Goal: Task Accomplishment & Management: Complete application form

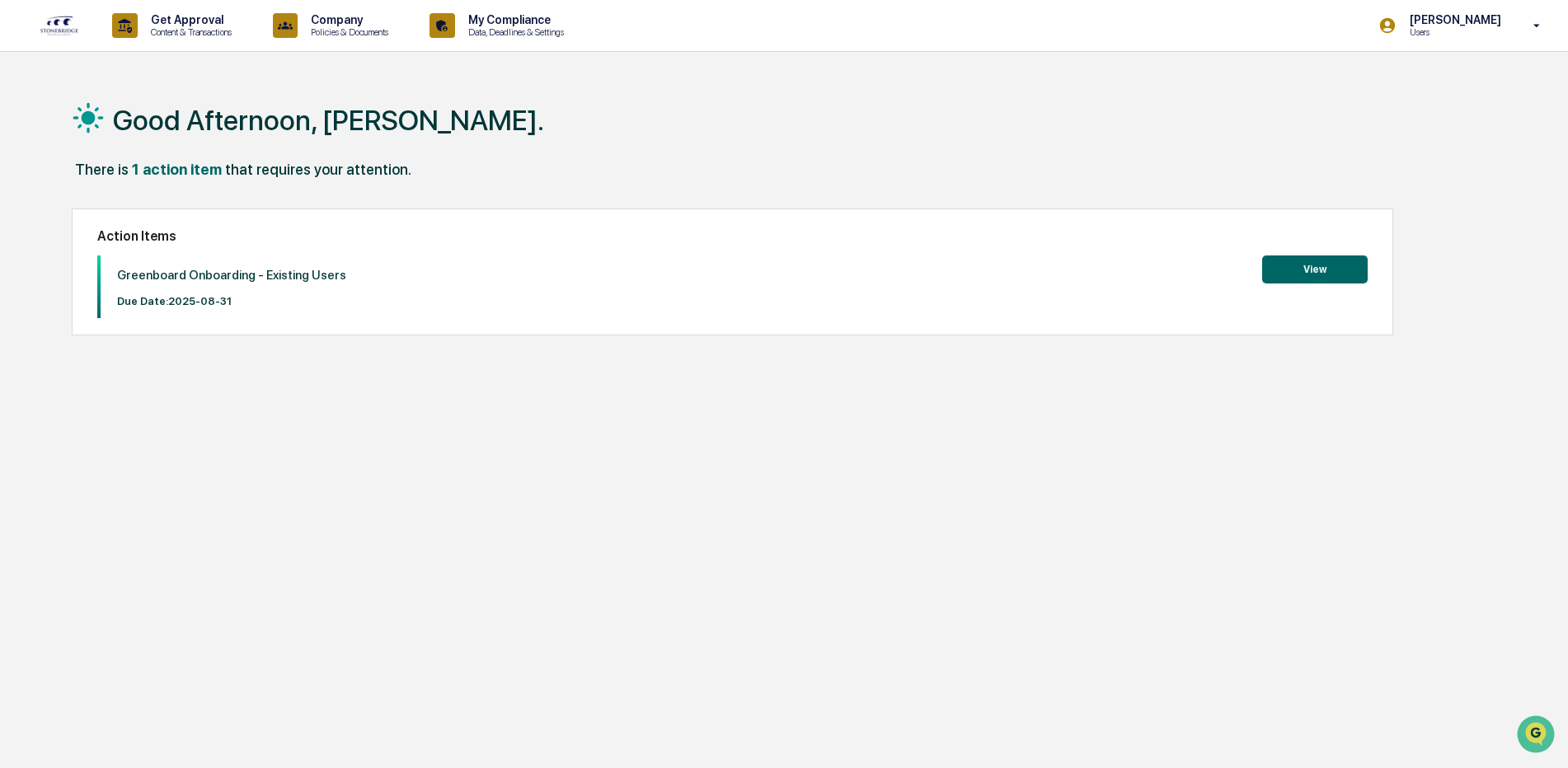
click at [1324, 265] on button "View" at bounding box center [1314, 269] width 105 height 28
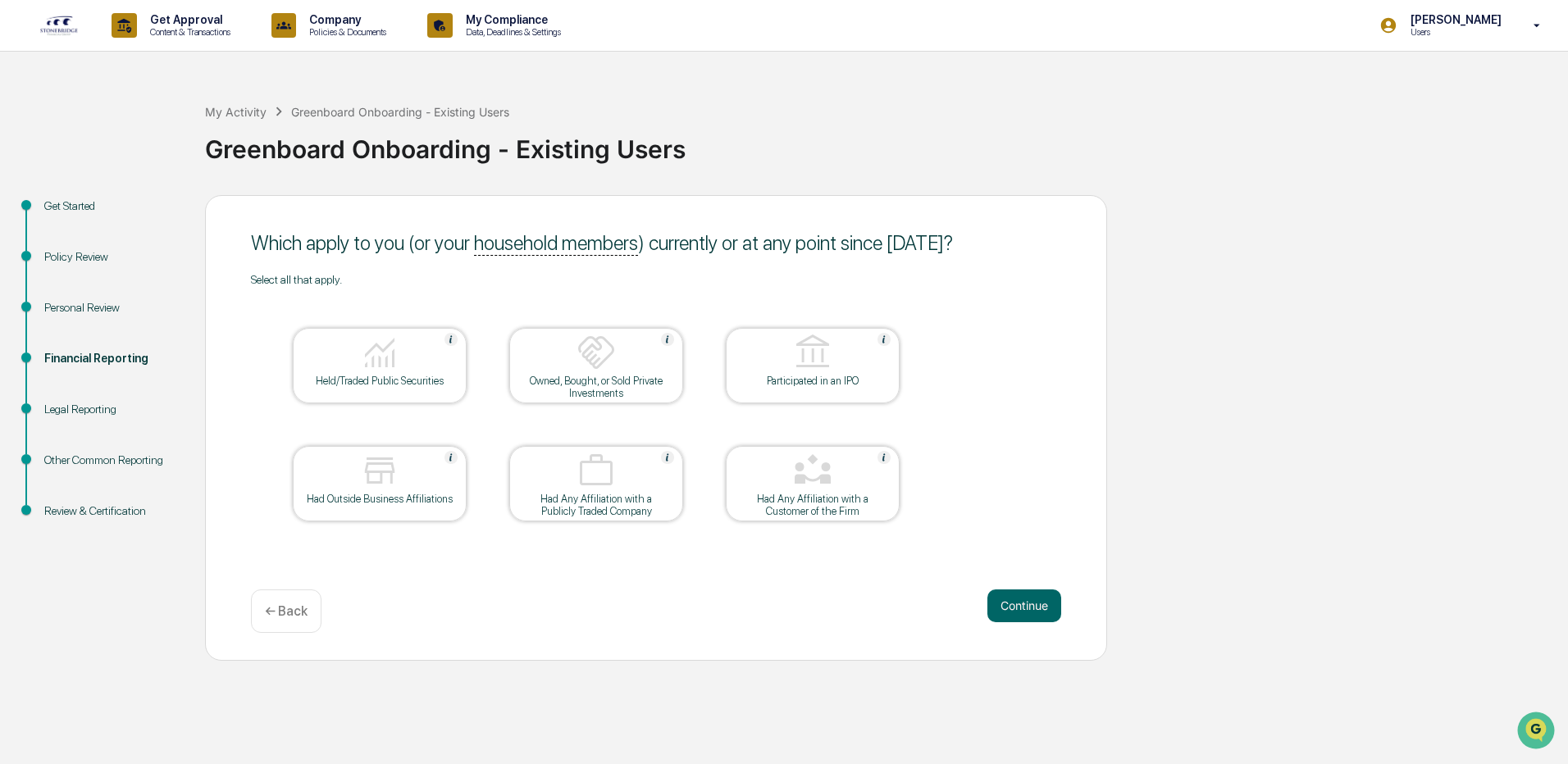
click at [400, 361] on div at bounding box center [380, 353] width 164 height 42
click at [872, 469] on div at bounding box center [813, 472] width 164 height 42
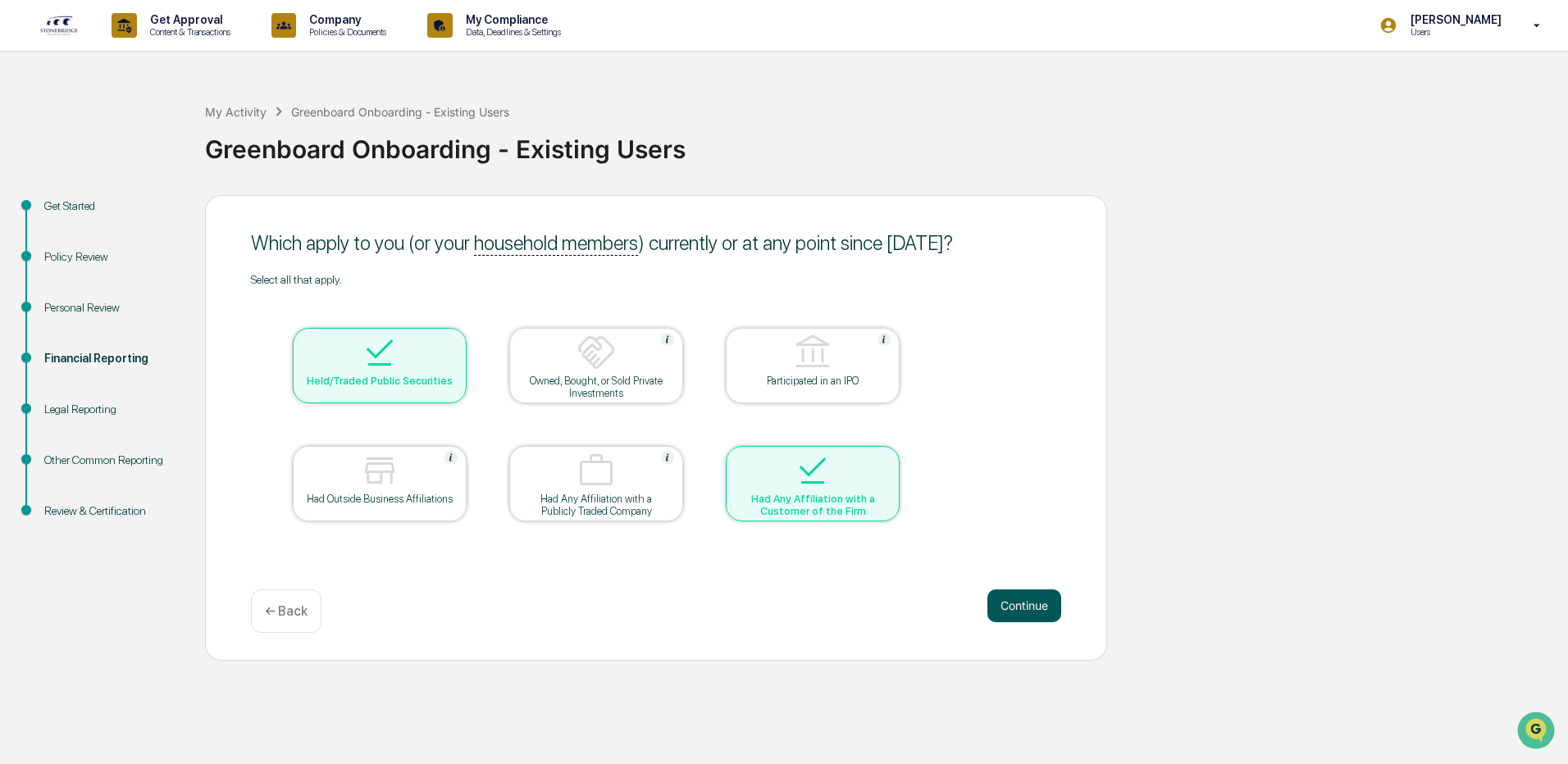
click at [1018, 596] on button "Continue" at bounding box center [1025, 605] width 74 height 32
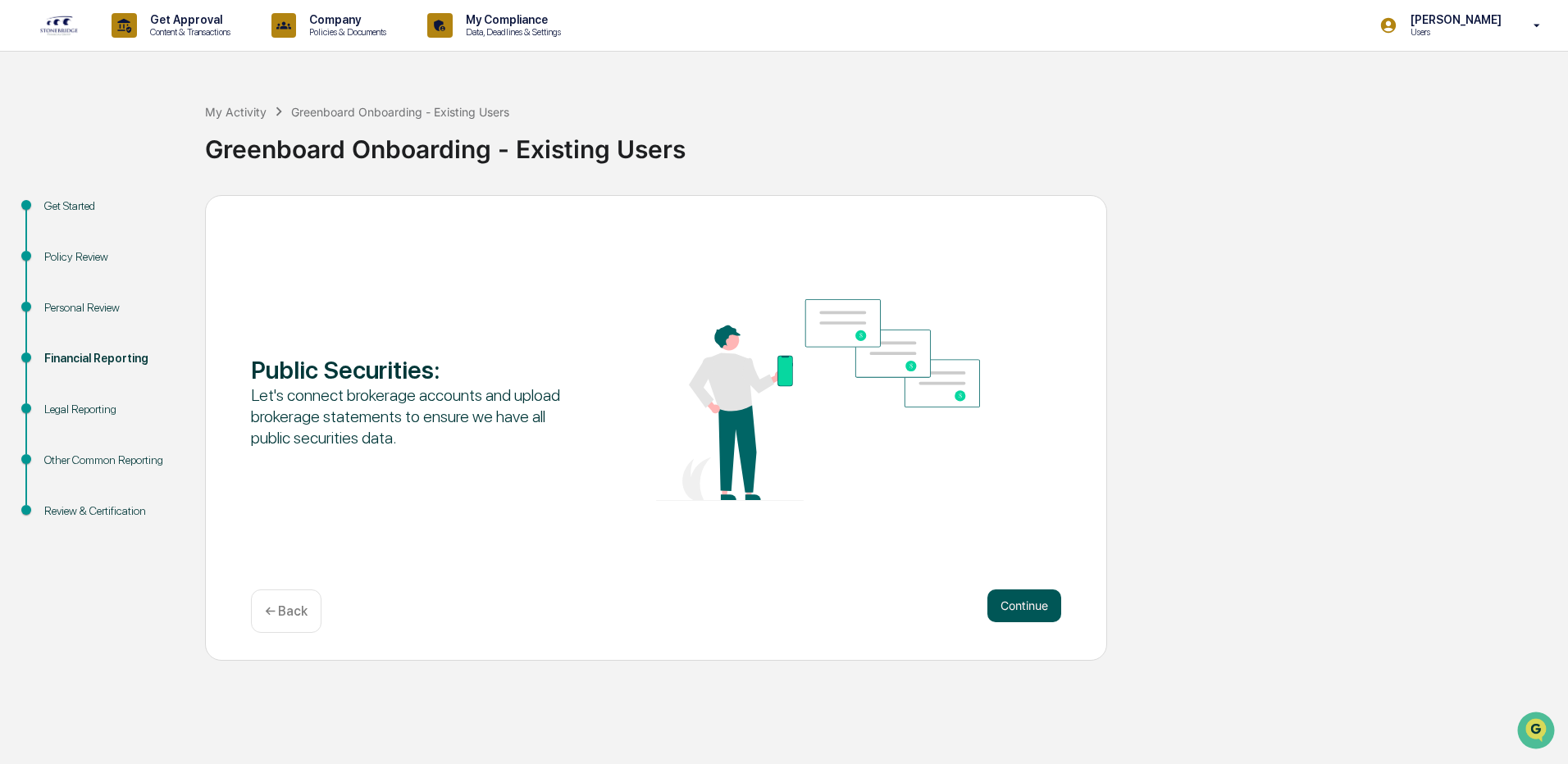
click at [1019, 602] on button "Continue" at bounding box center [1025, 605] width 74 height 32
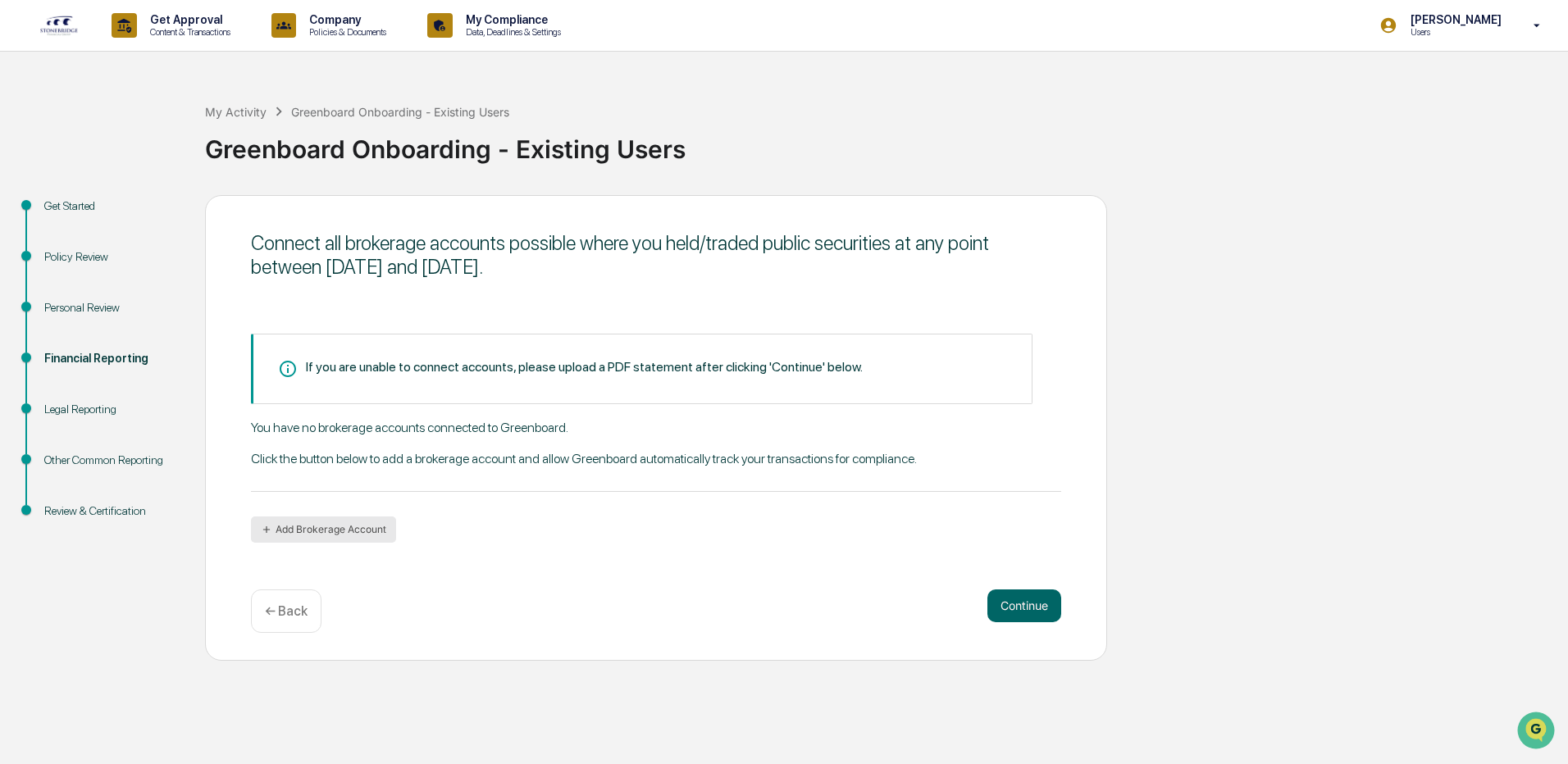
click at [330, 532] on button "Add Brokerage Account" at bounding box center [323, 530] width 145 height 26
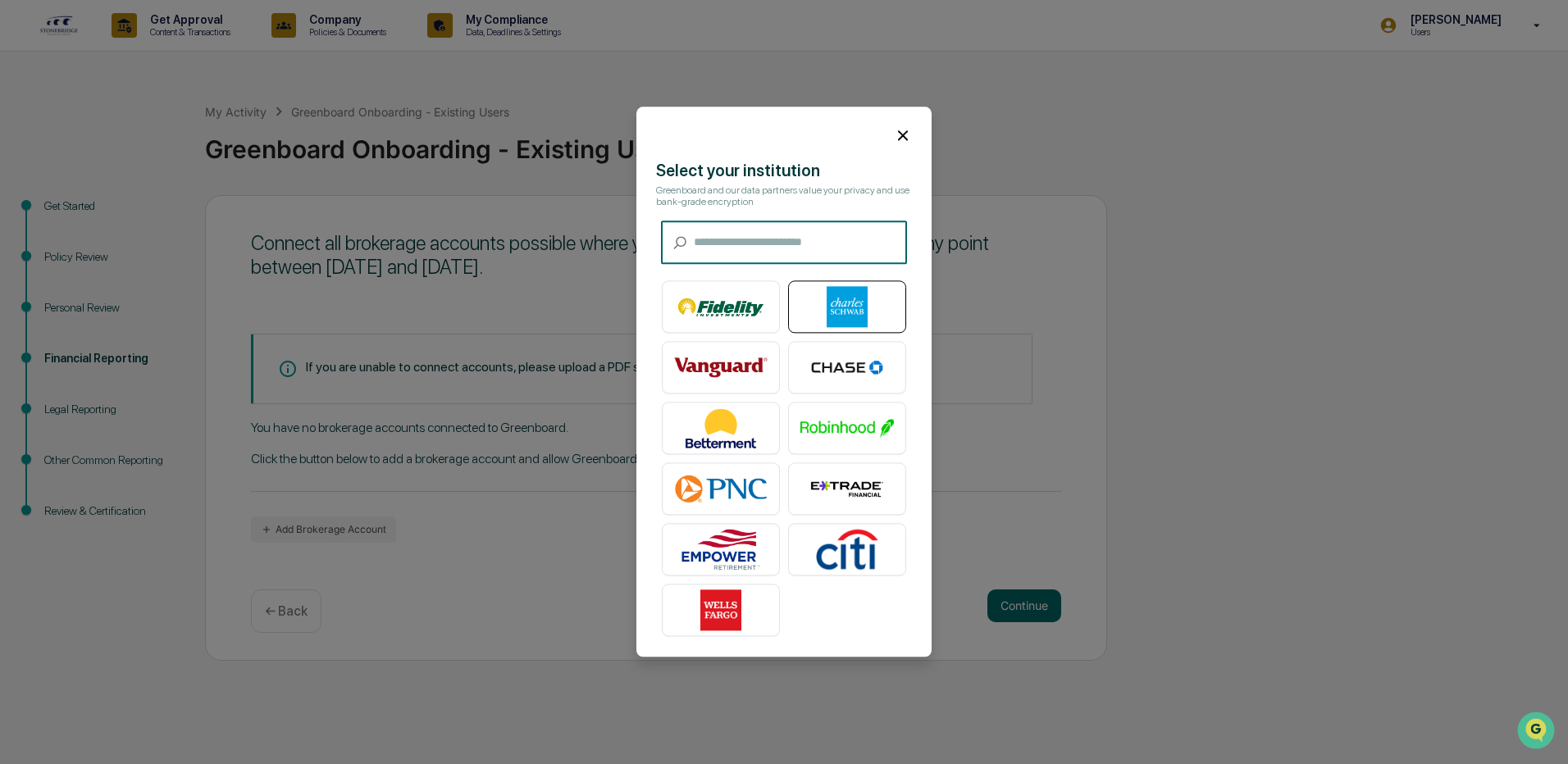
click at [862, 302] on img at bounding box center [847, 308] width 94 height 41
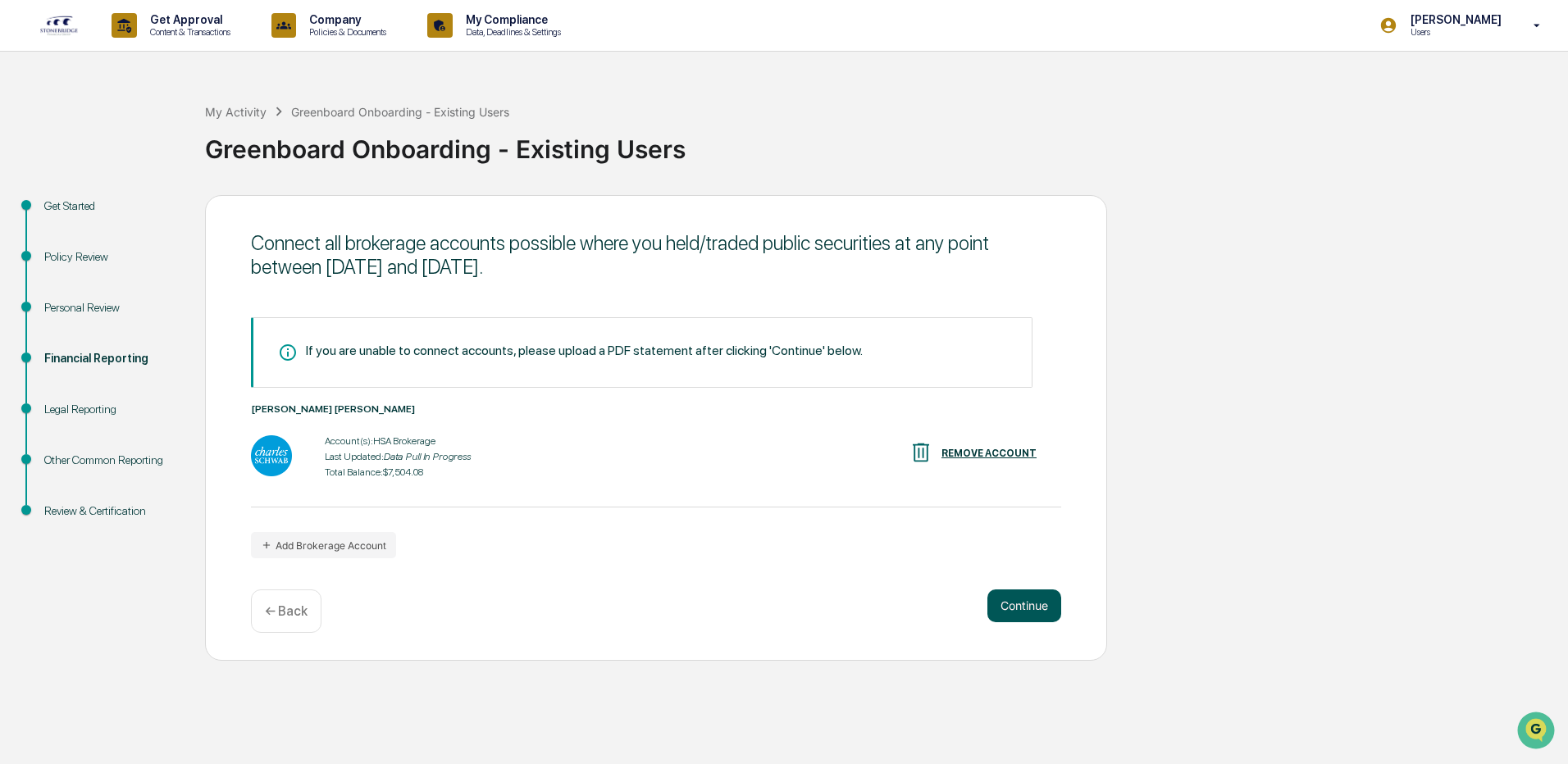
click at [1029, 605] on button "Continue" at bounding box center [1025, 605] width 74 height 32
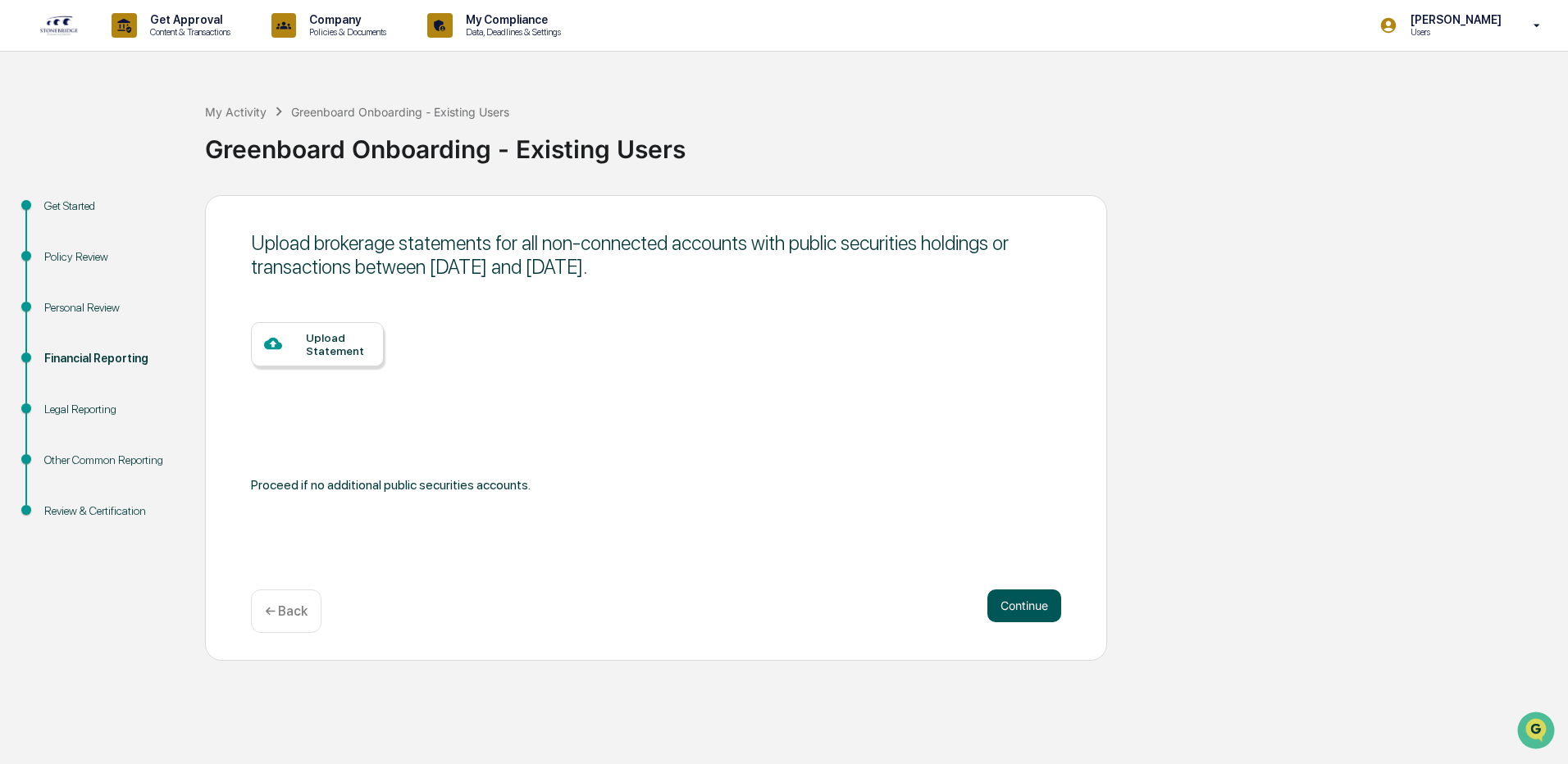
click at [1029, 605] on button "Continue" at bounding box center [1025, 605] width 74 height 32
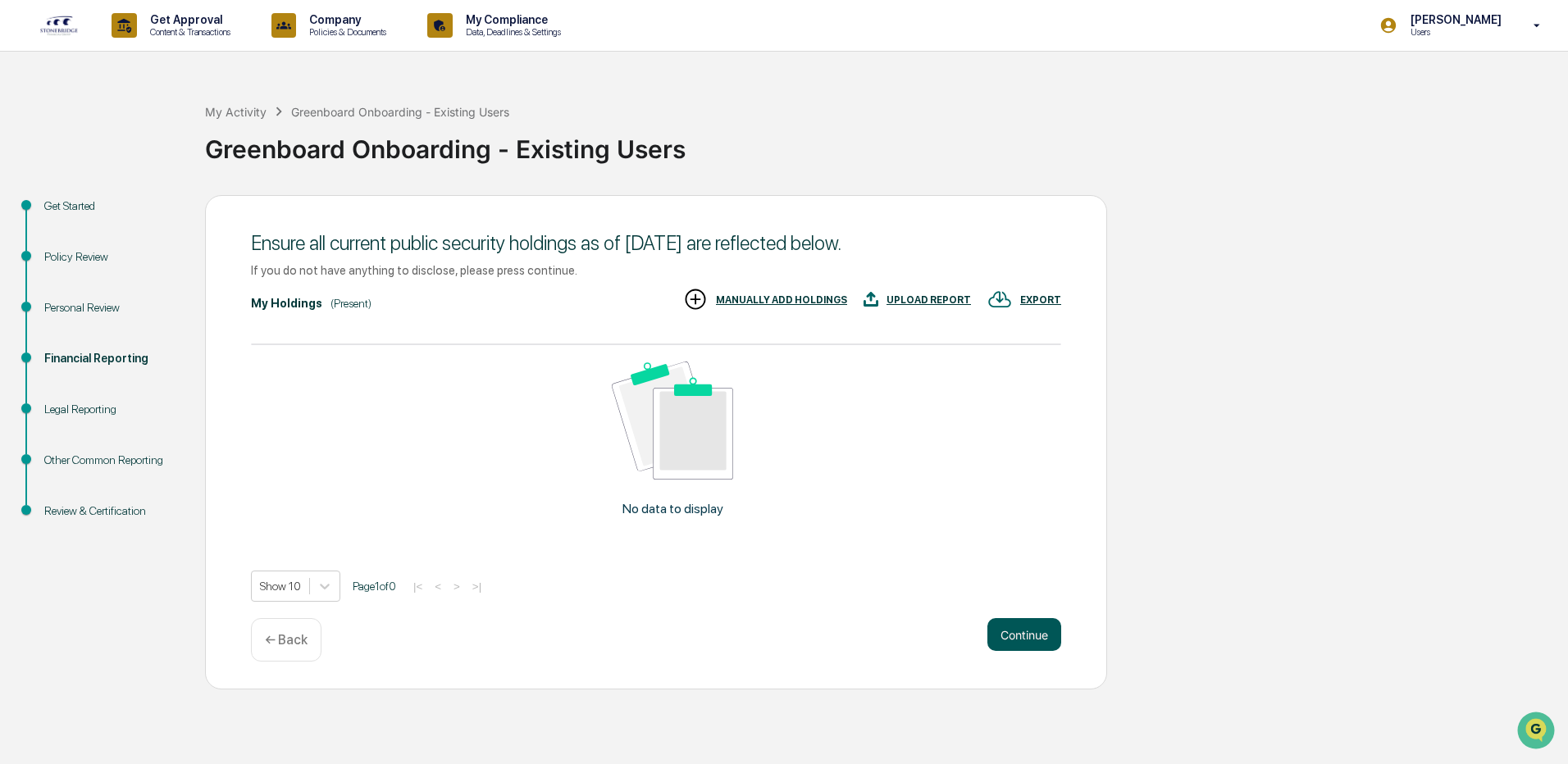
click at [1033, 630] on button "Continue" at bounding box center [1025, 634] width 74 height 32
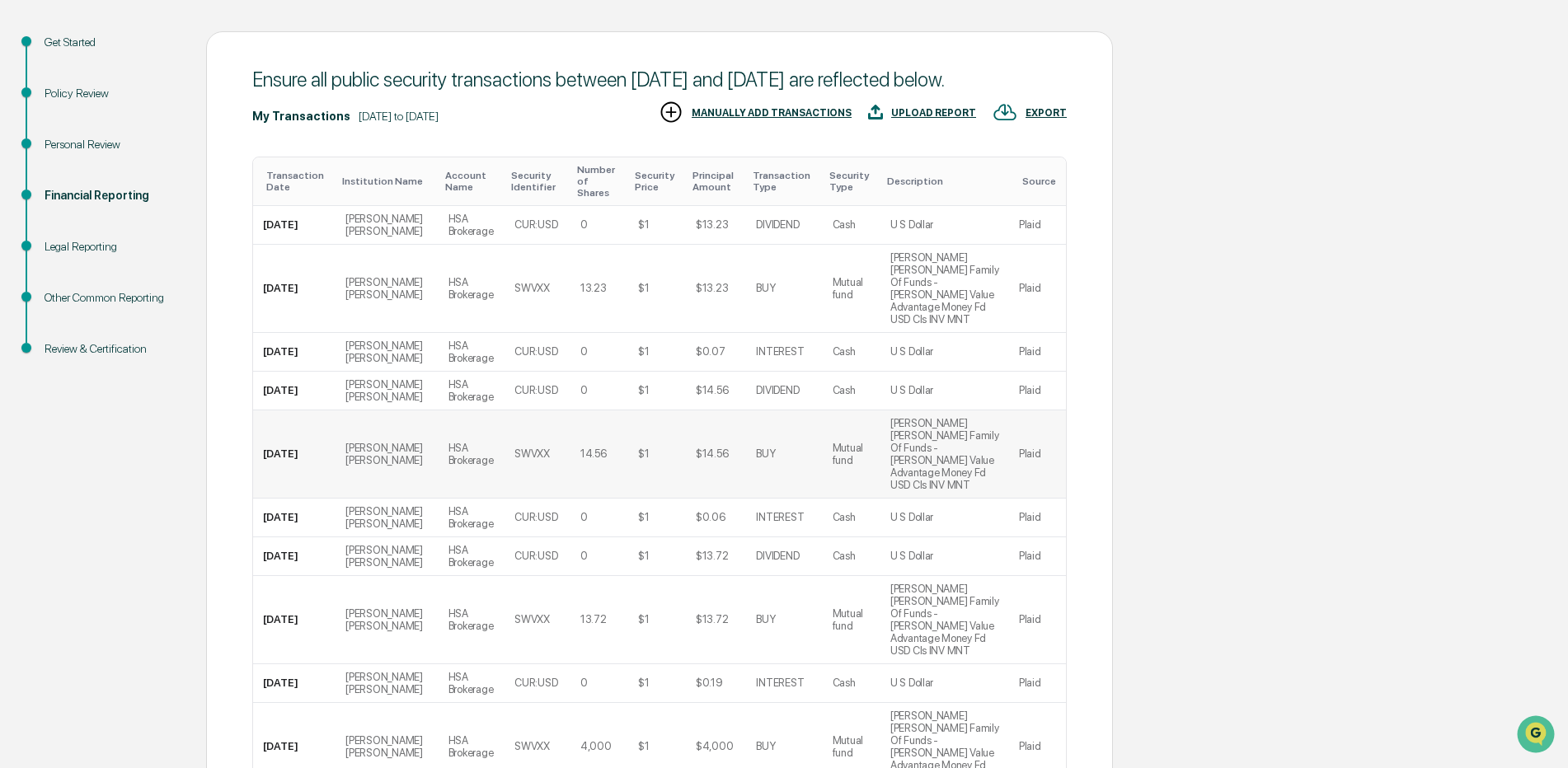
scroll to position [245, 0]
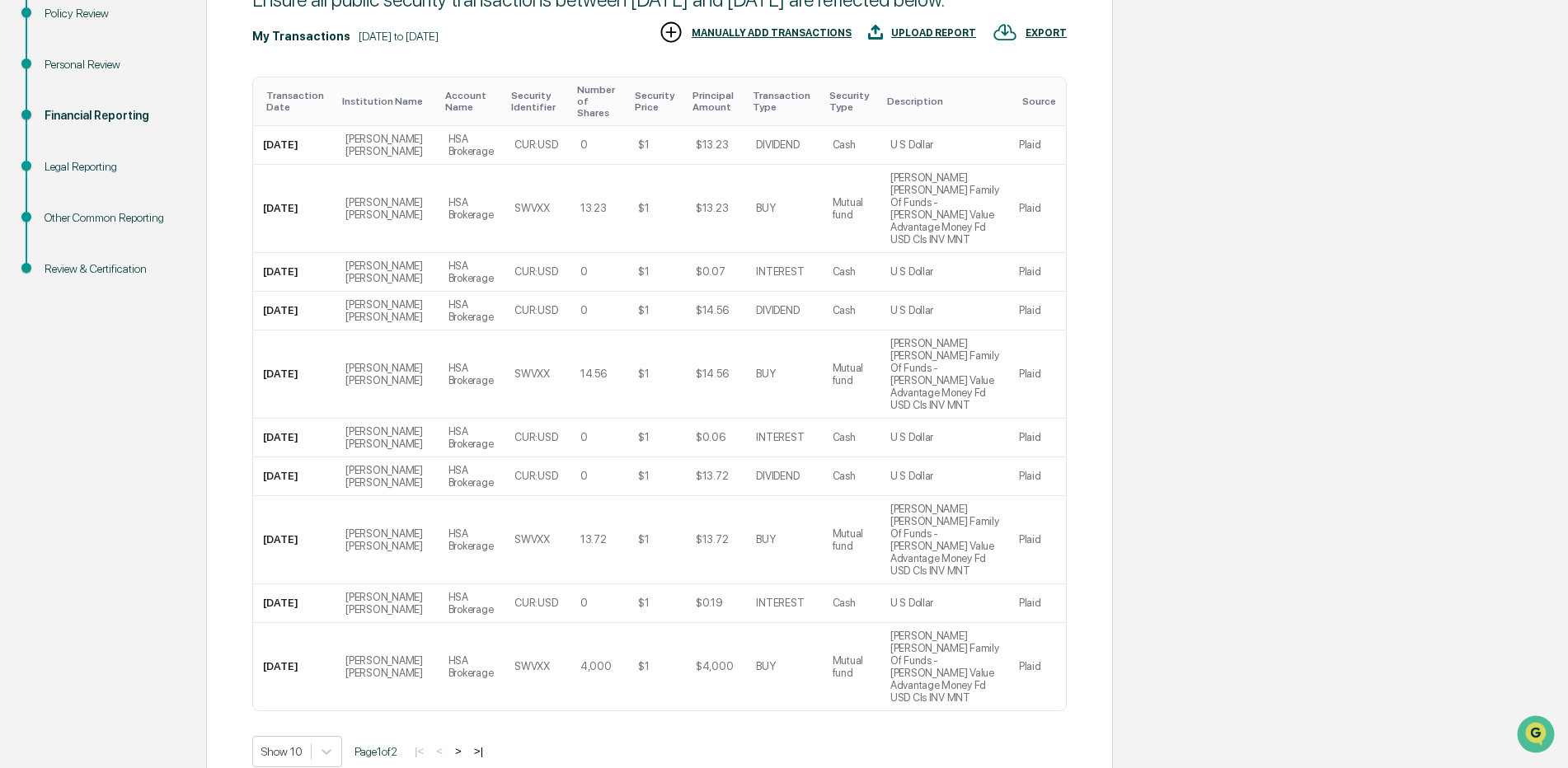
click at [462, 744] on button ">" at bounding box center [458, 751] width 16 height 14
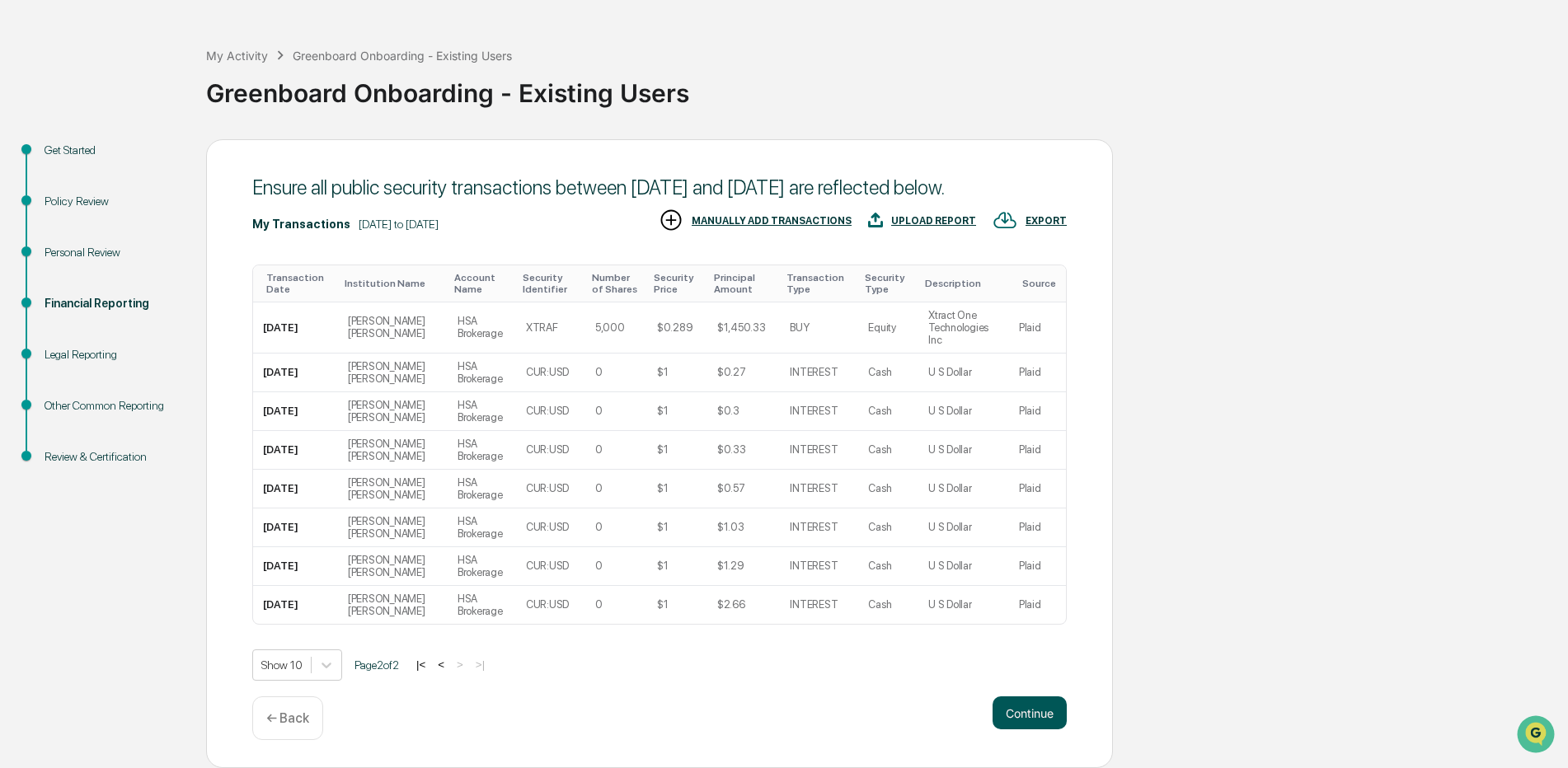
click at [1025, 703] on button "Continue" at bounding box center [1030, 712] width 75 height 33
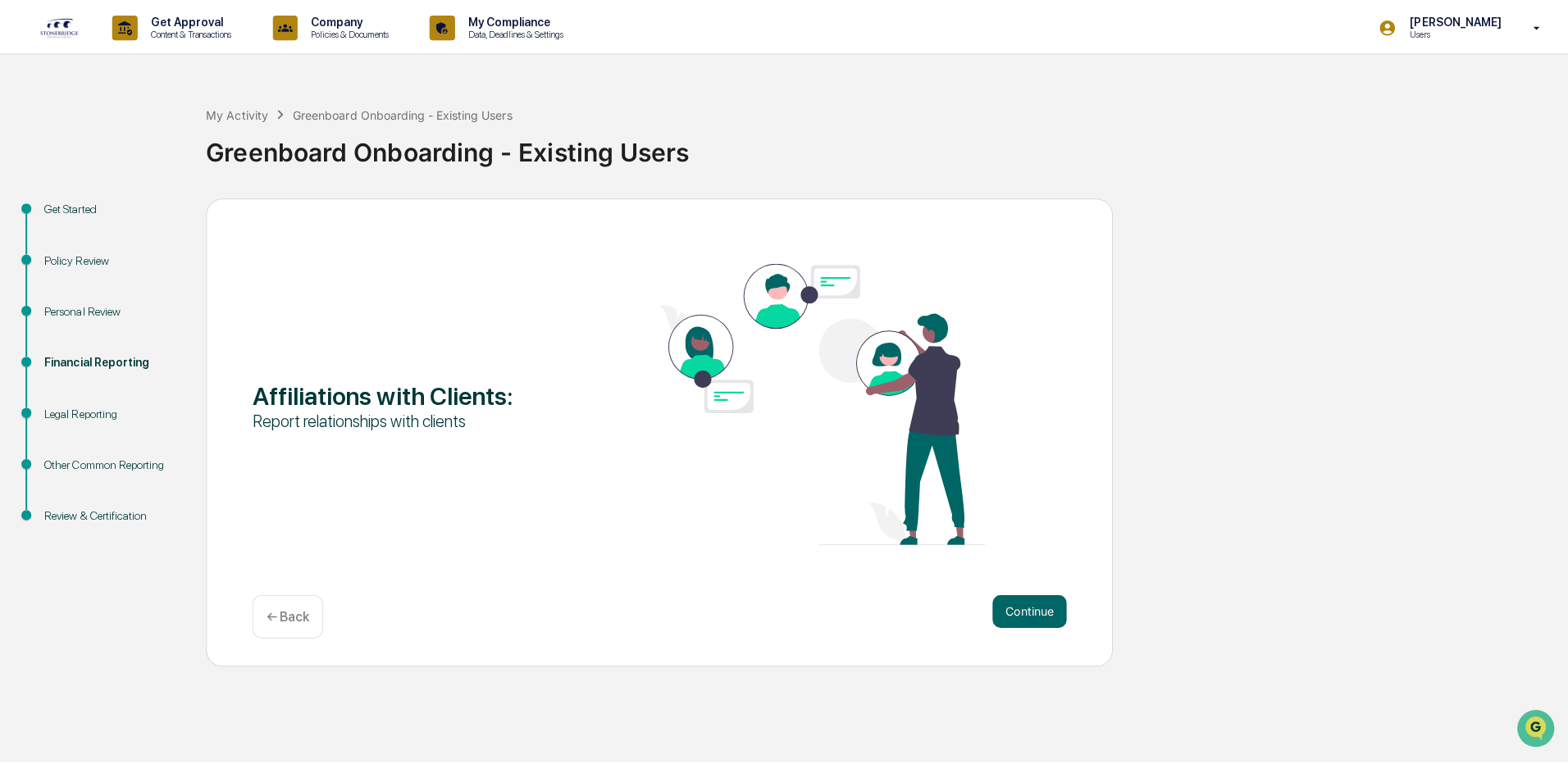
scroll to position [0, 0]
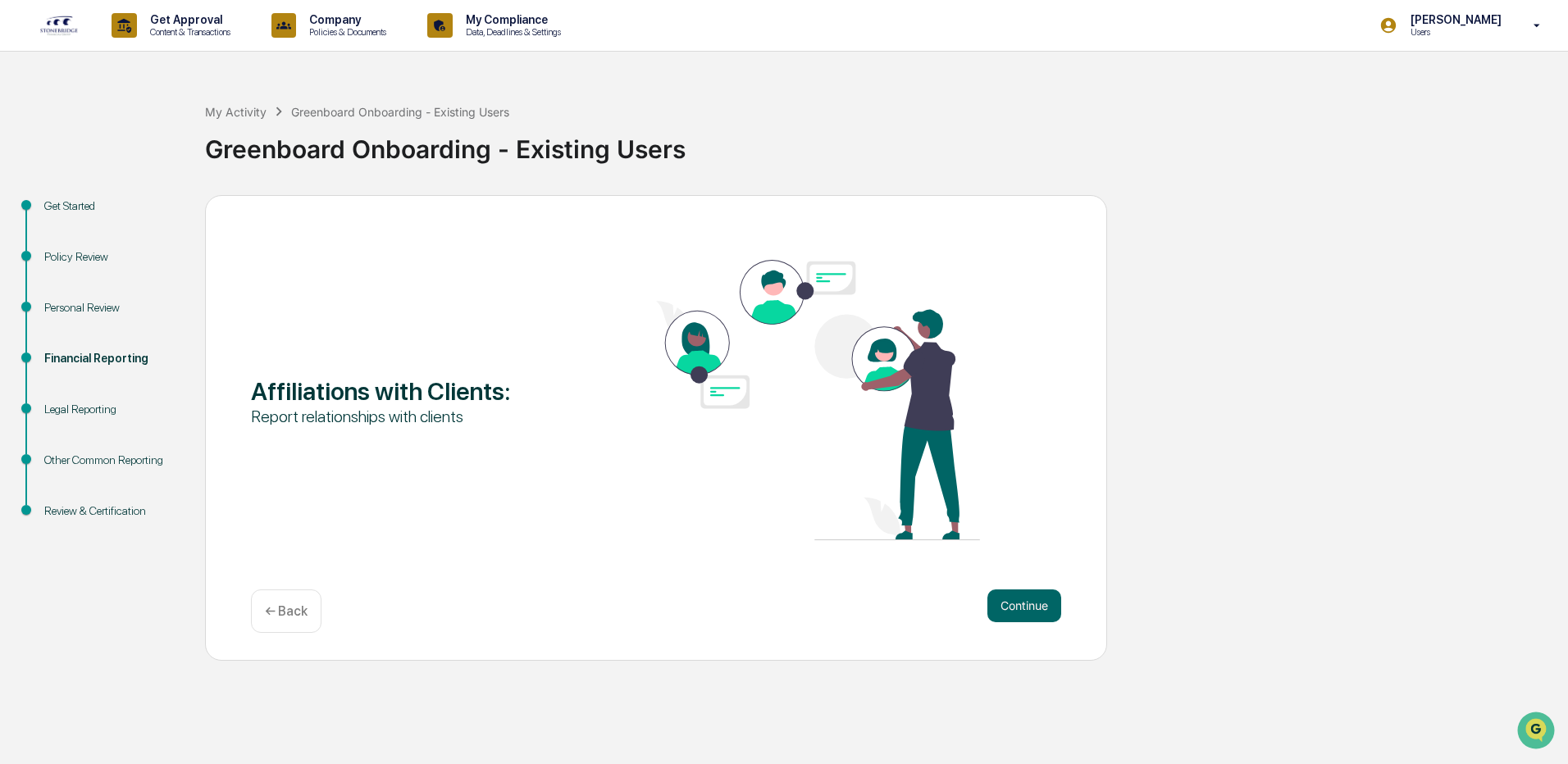
click at [1026, 584] on div "Affiliations with Clients : Report relationships with clients Continue ← Back" at bounding box center [656, 428] width 903 height 466
click at [1028, 599] on button "Continue" at bounding box center [1025, 605] width 74 height 32
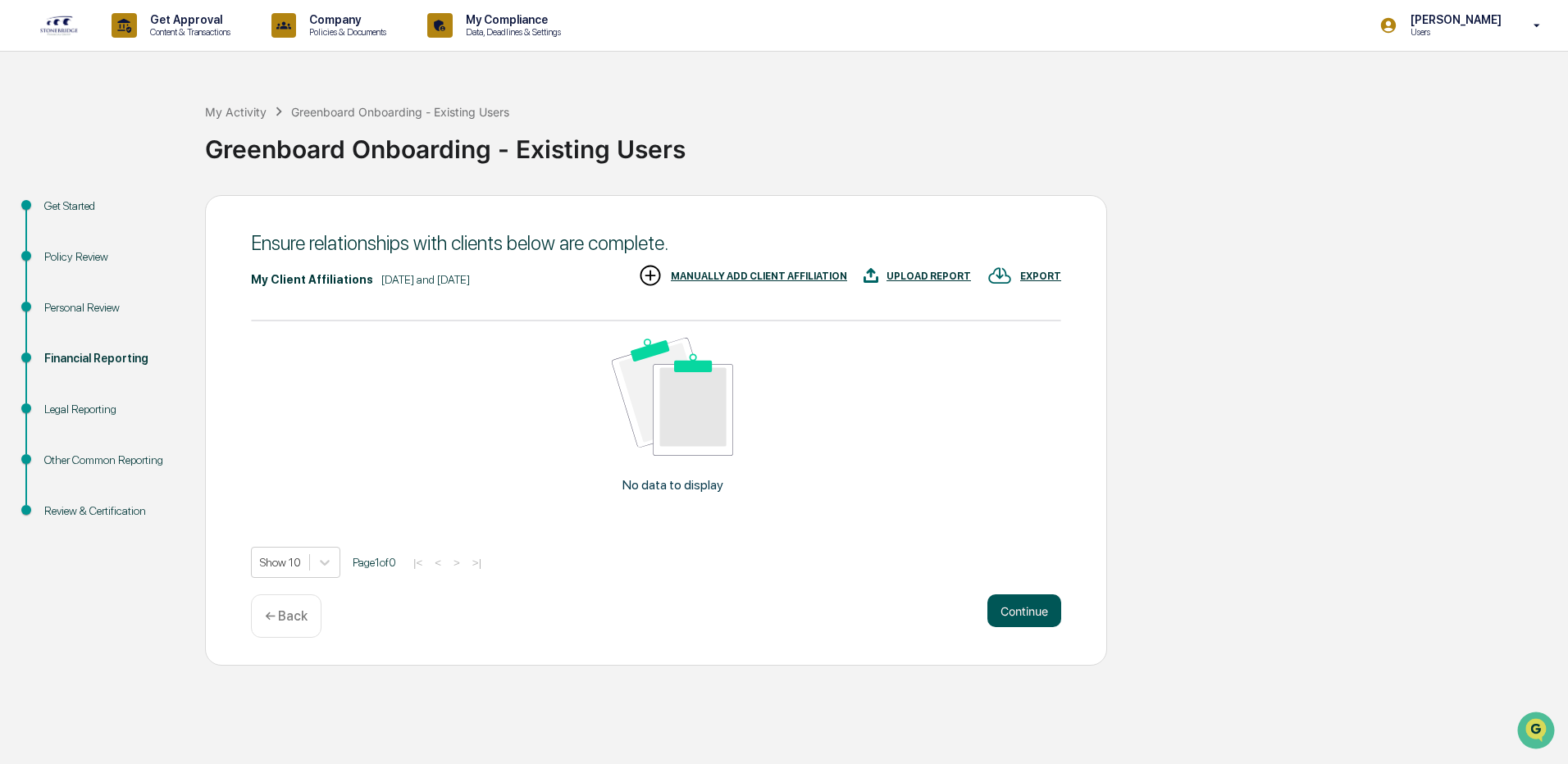
click at [1034, 616] on button "Continue" at bounding box center [1025, 611] width 74 height 32
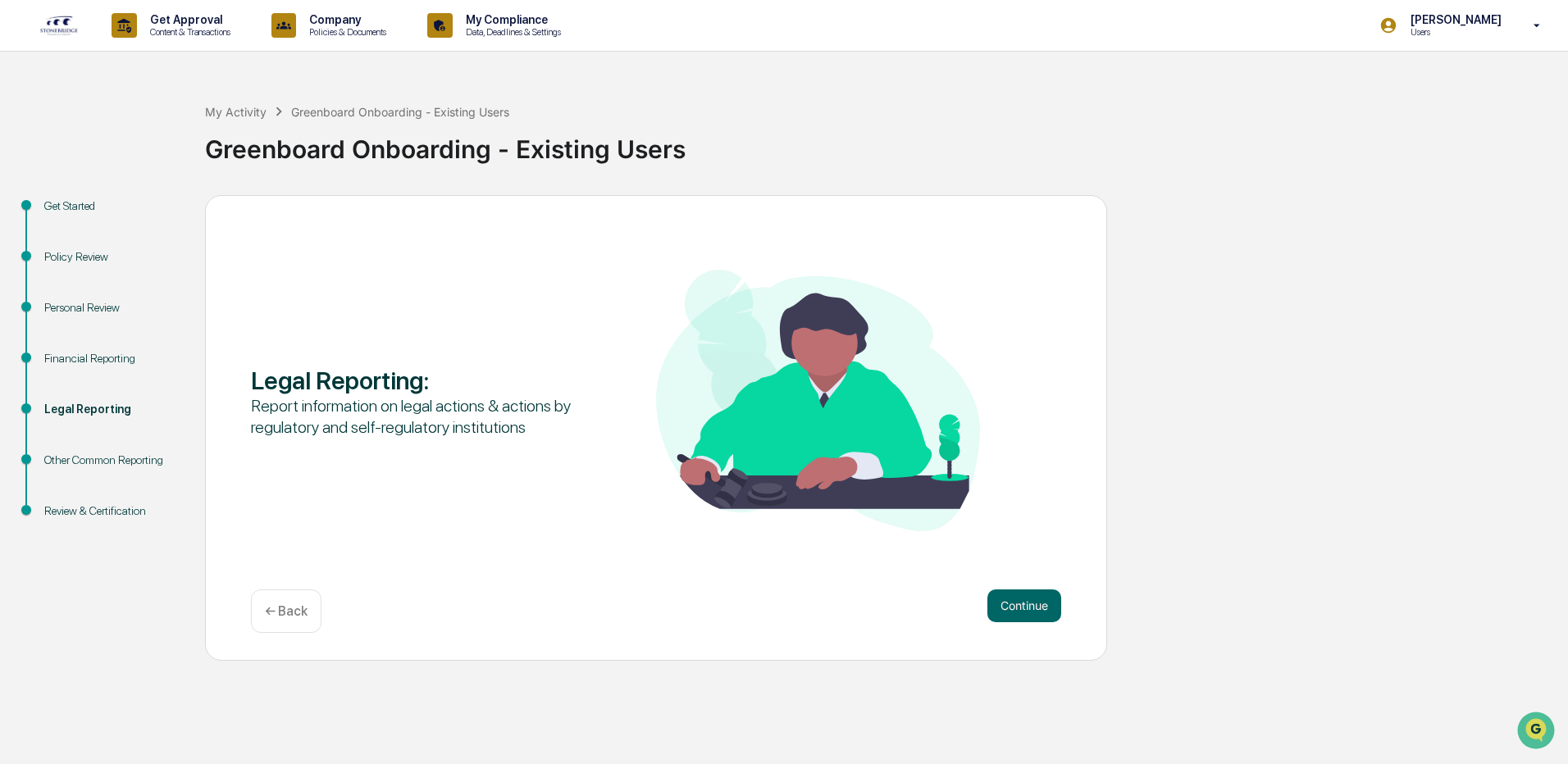
click at [1020, 586] on div "Legal Reporting : Report information on legal actions & actions by regulatory a…" at bounding box center [656, 428] width 903 height 466
click at [1027, 601] on button "Continue" at bounding box center [1025, 605] width 74 height 32
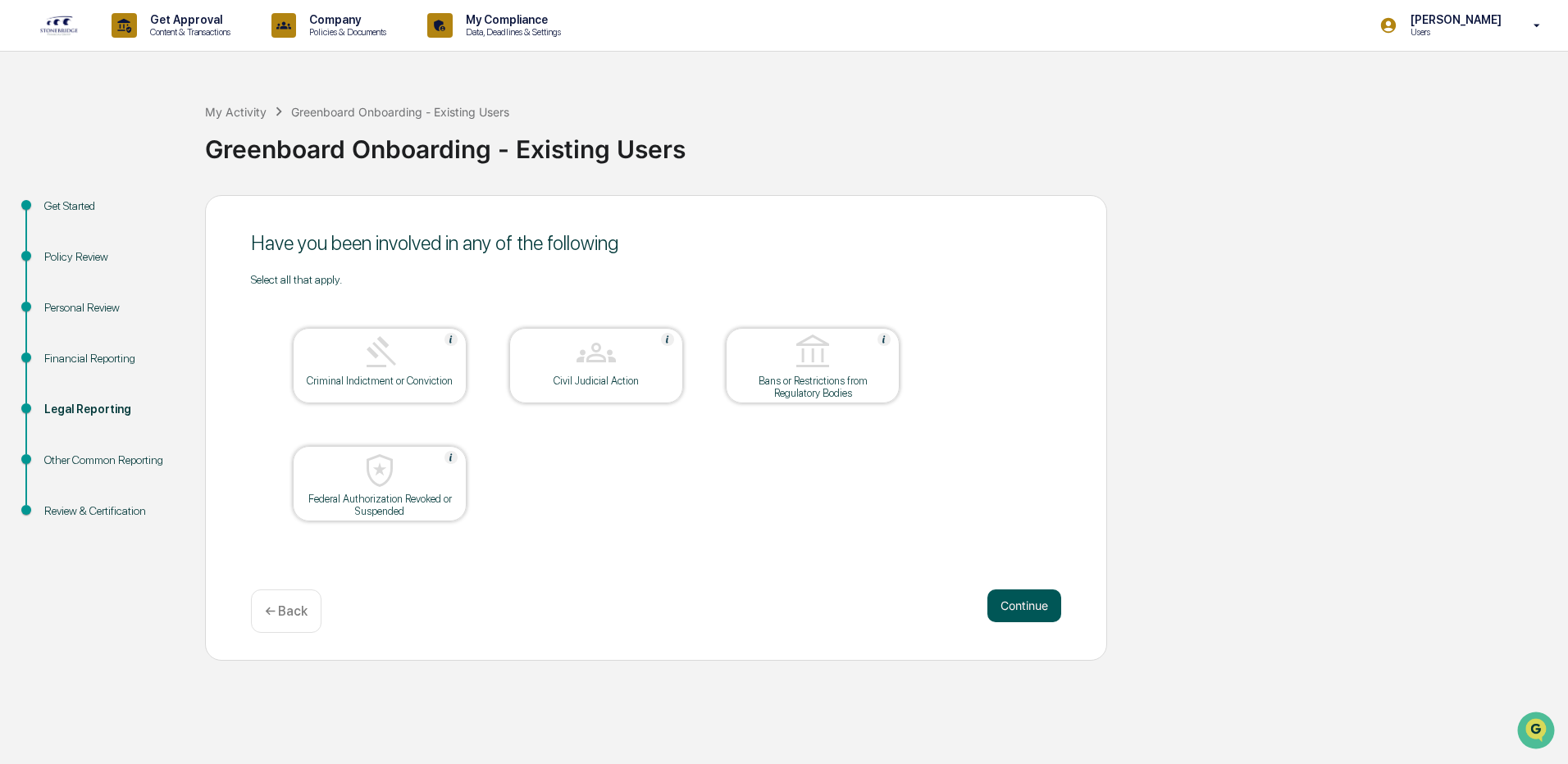
click at [1027, 601] on button "Continue" at bounding box center [1025, 605] width 74 height 32
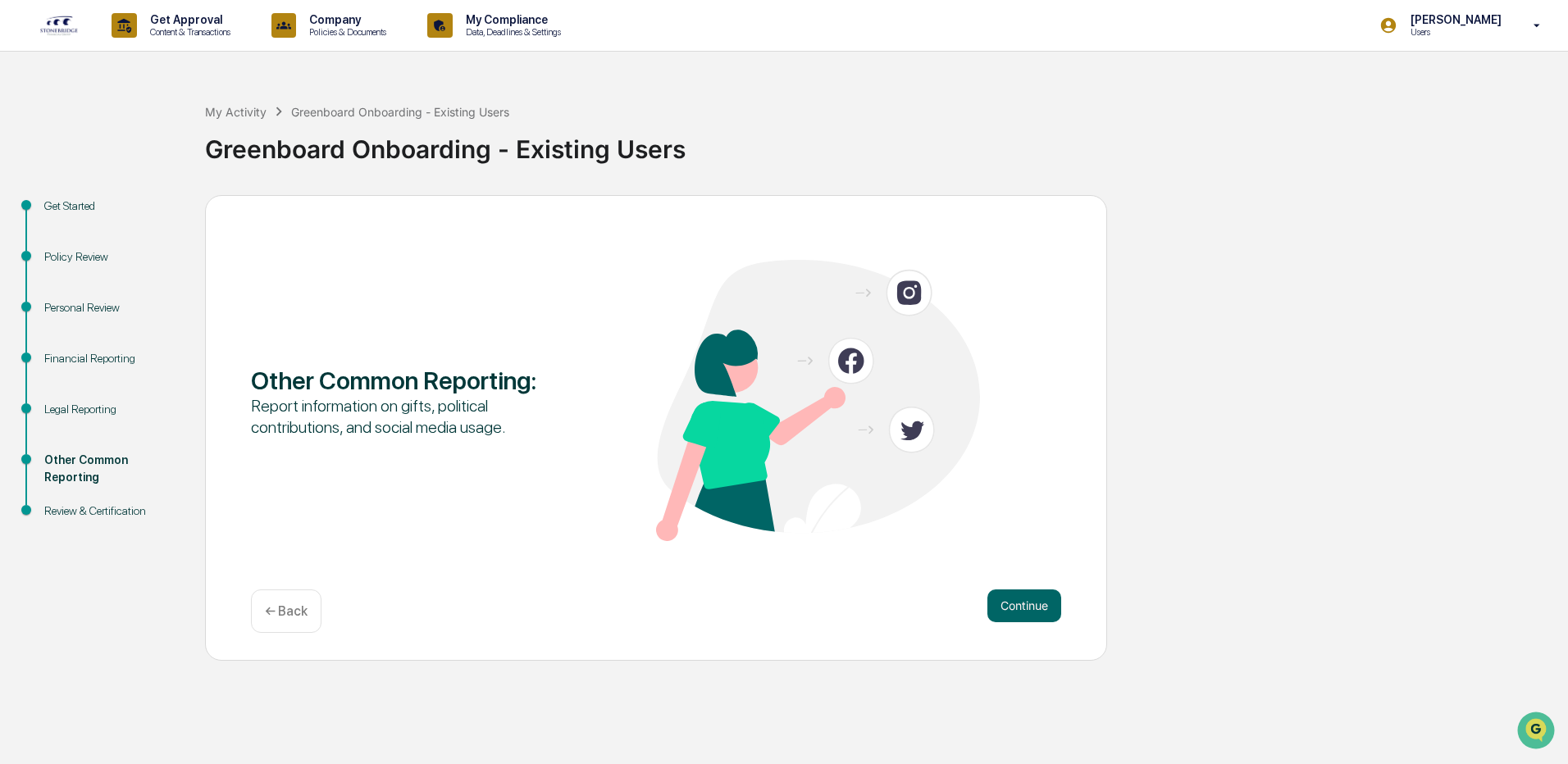
click at [1027, 601] on button "Continue" at bounding box center [1025, 605] width 74 height 32
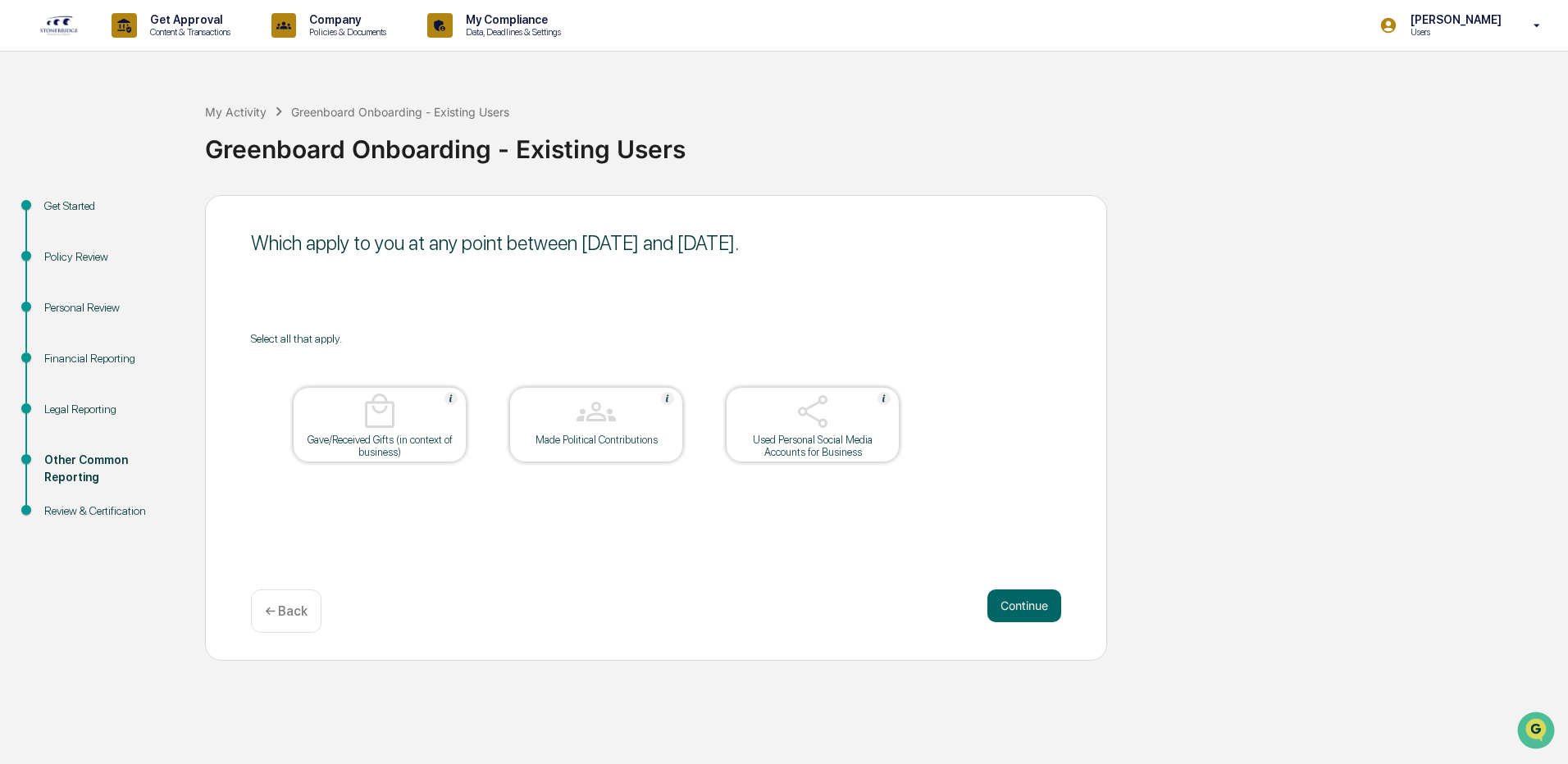
click at [1027, 601] on button "Continue" at bounding box center [1025, 605] width 74 height 32
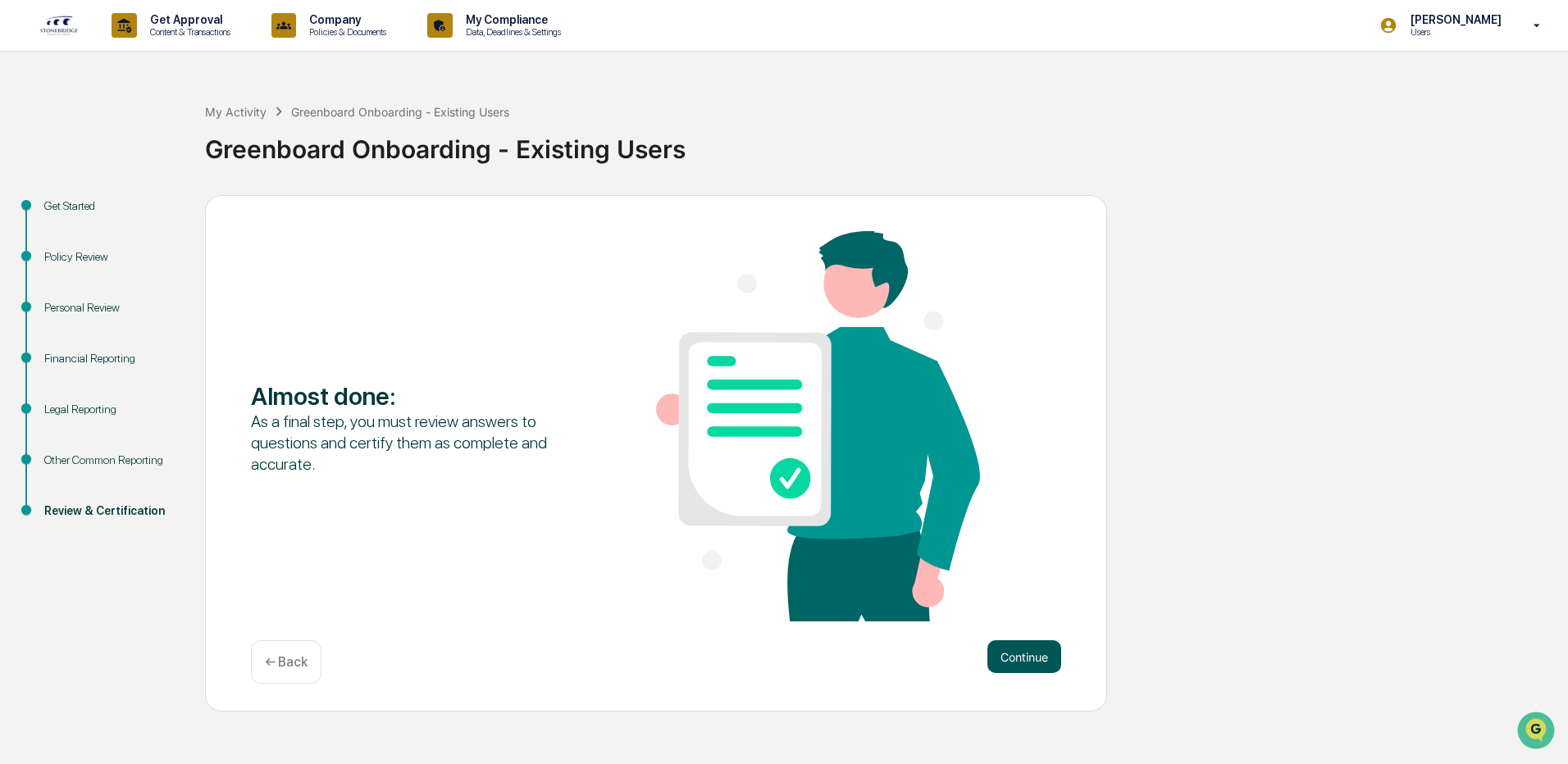
click at [1034, 648] on button "Continue" at bounding box center [1025, 657] width 74 height 32
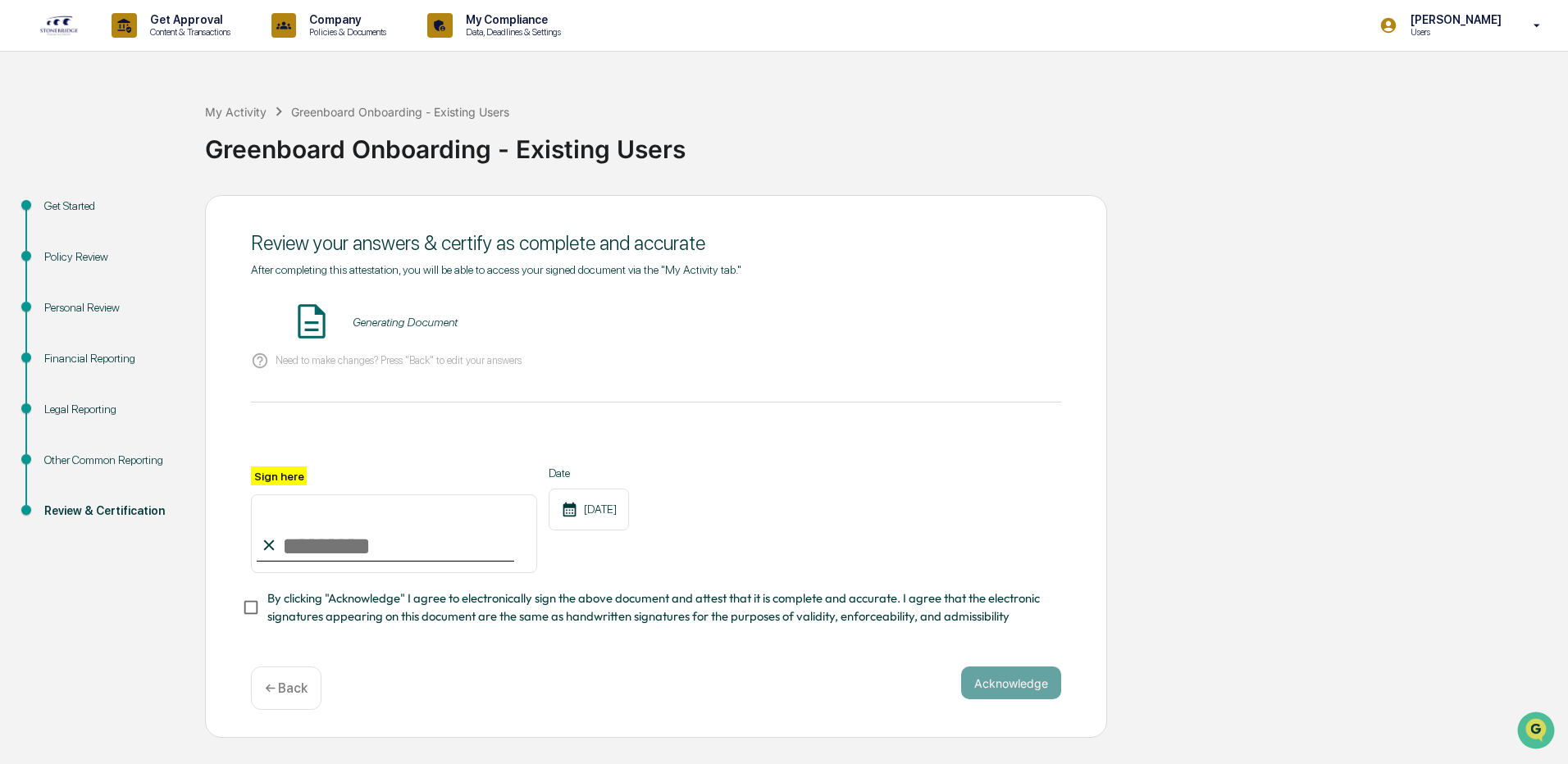
click at [342, 536] on input "Sign here" at bounding box center [394, 534] width 287 height 78
type input "**********"
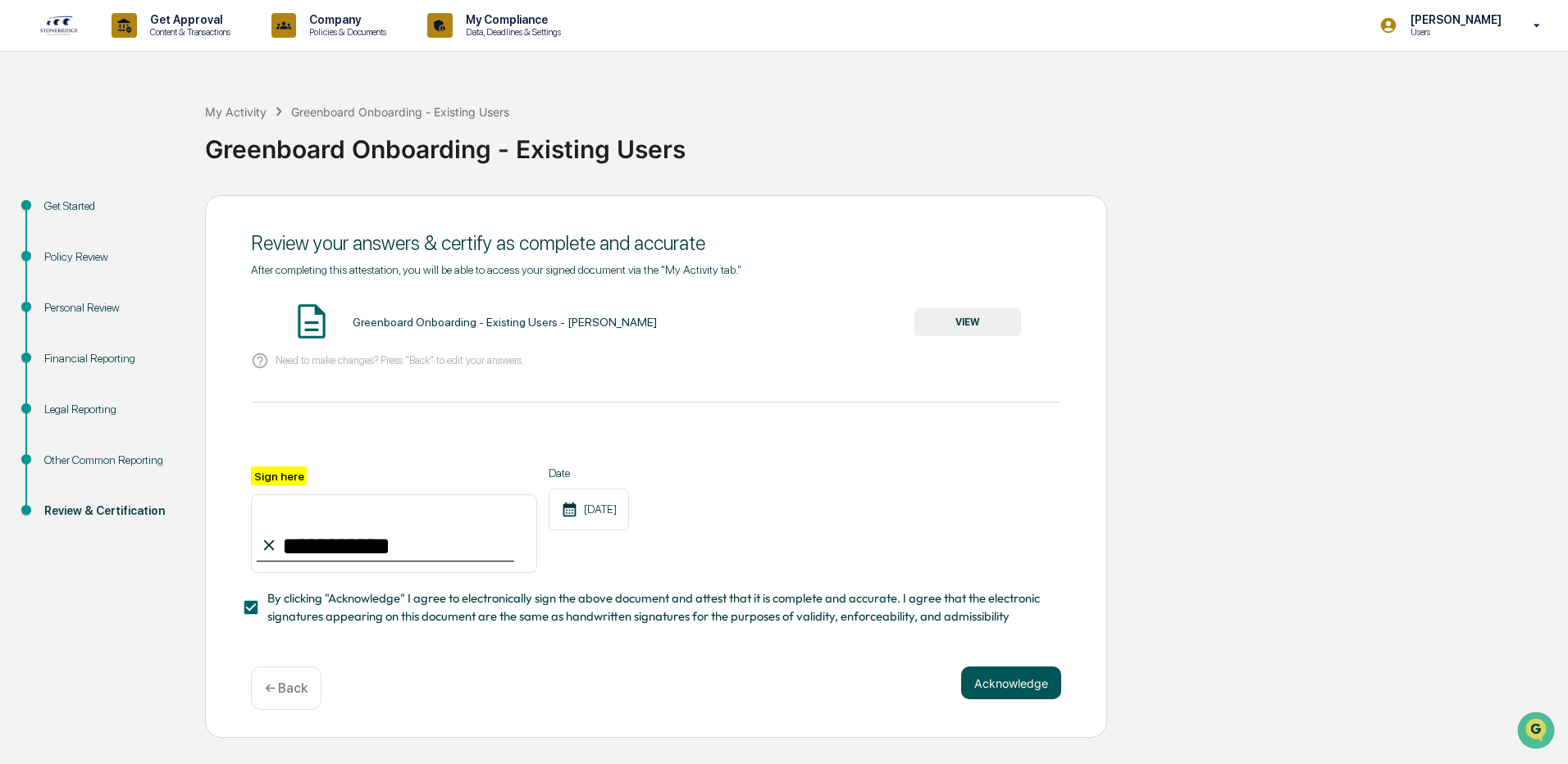
click at [1013, 683] on button "Acknowledge" at bounding box center [1011, 683] width 100 height 32
click at [1010, 329] on button "VIEW" at bounding box center [967, 322] width 107 height 28
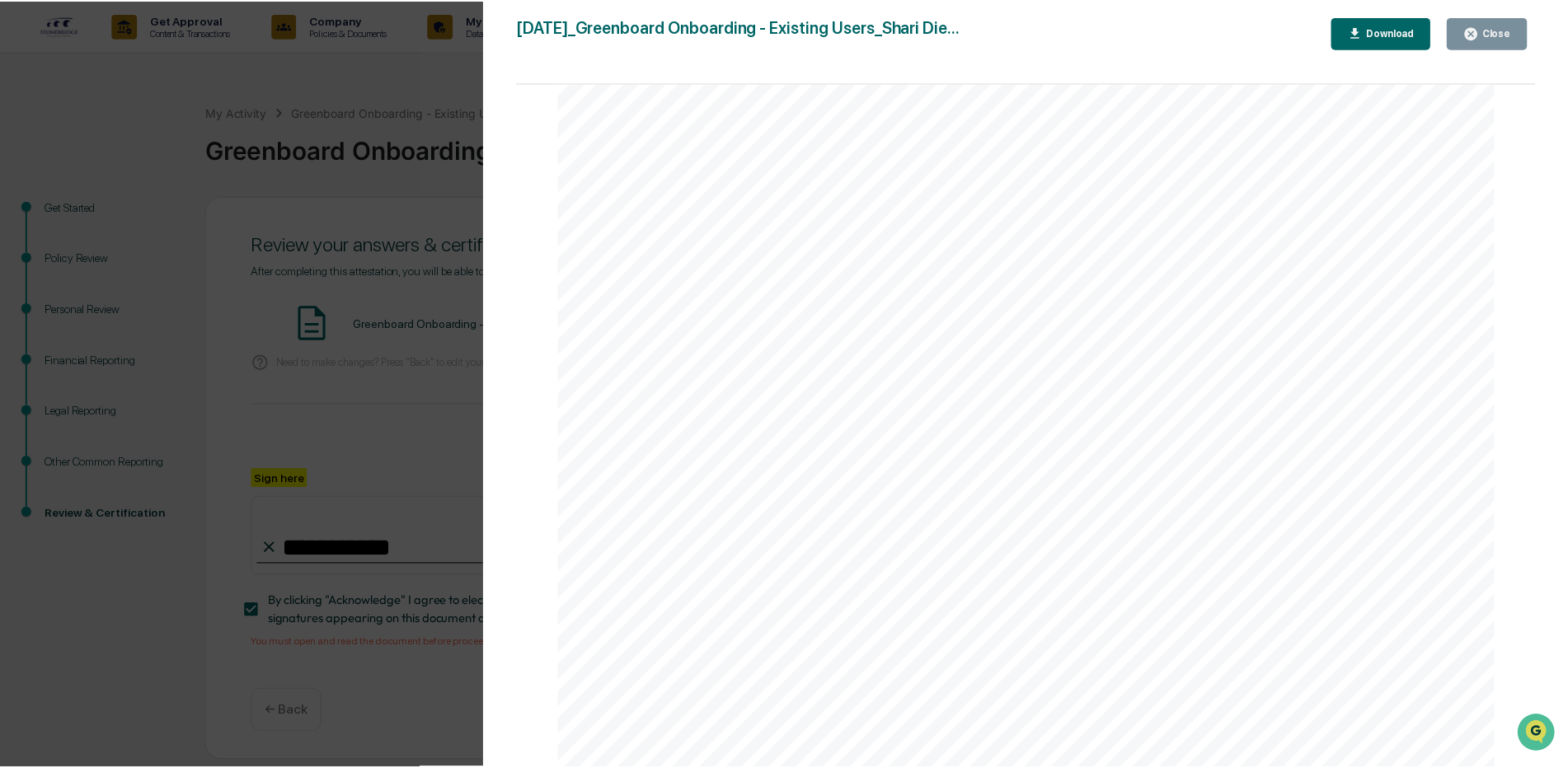
scroll to position [6230, 0]
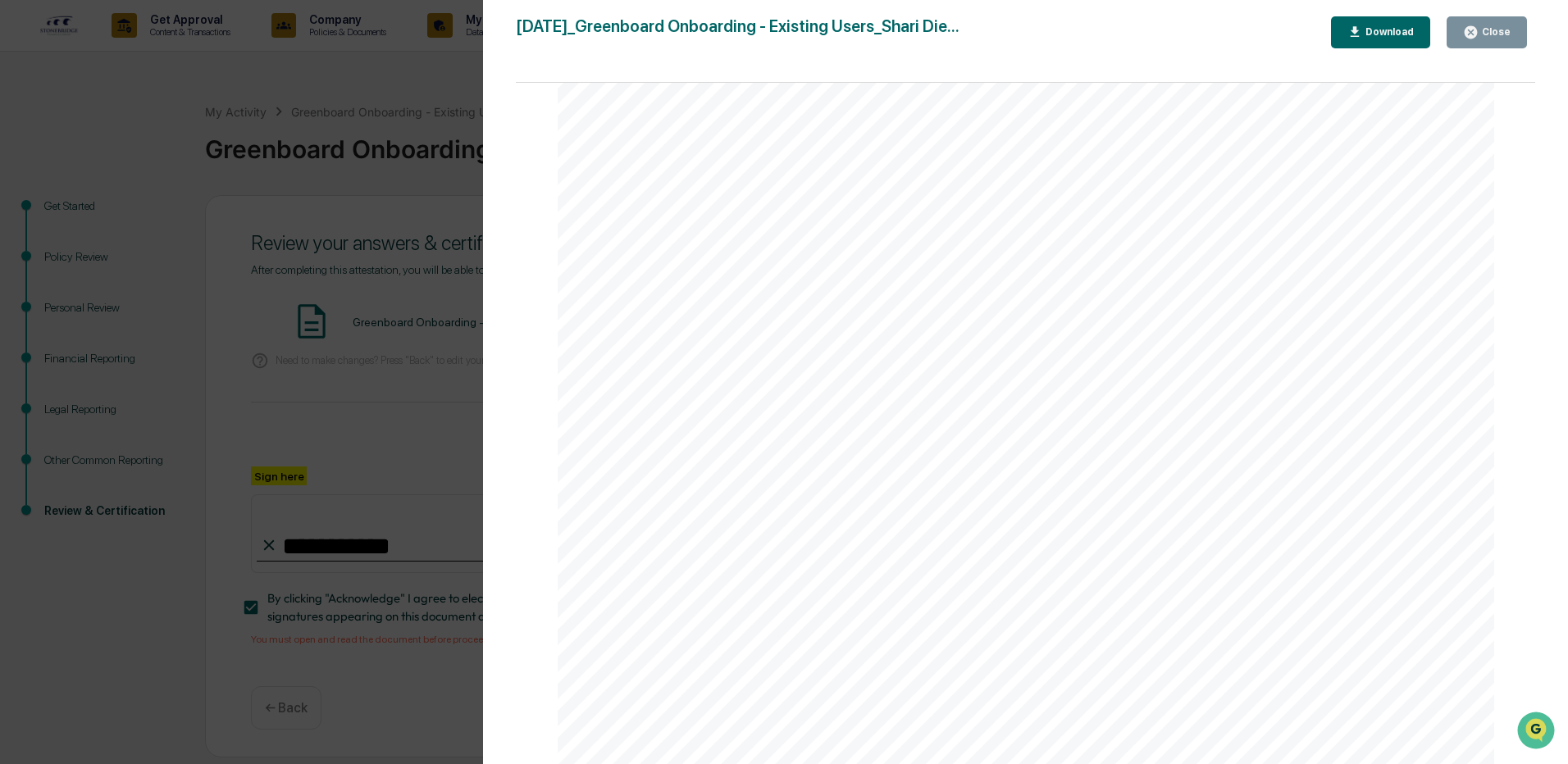
click at [1478, 30] on icon "button" at bounding box center [1471, 32] width 12 height 12
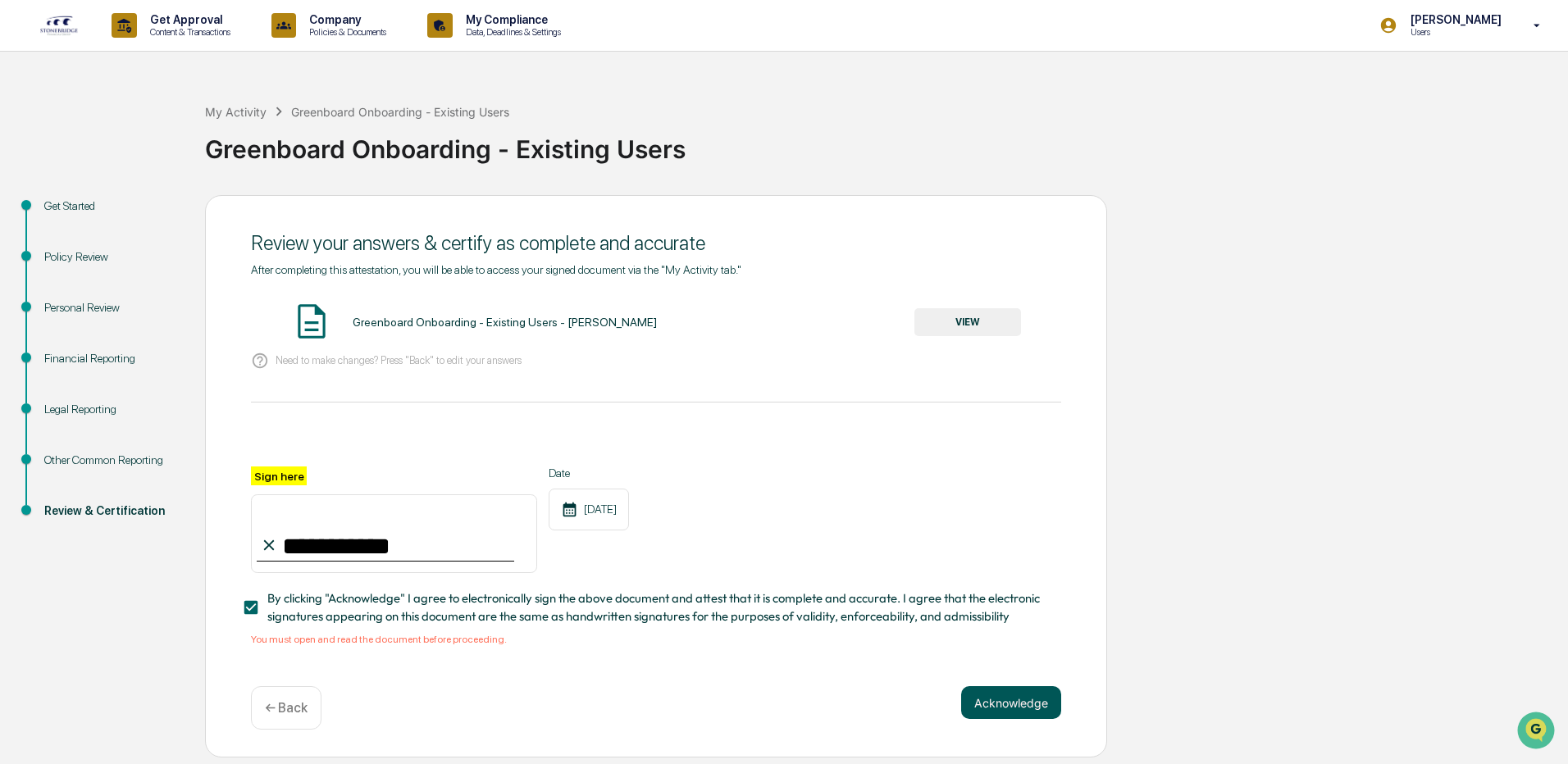
click at [974, 709] on button "Acknowledge" at bounding box center [1011, 703] width 100 height 32
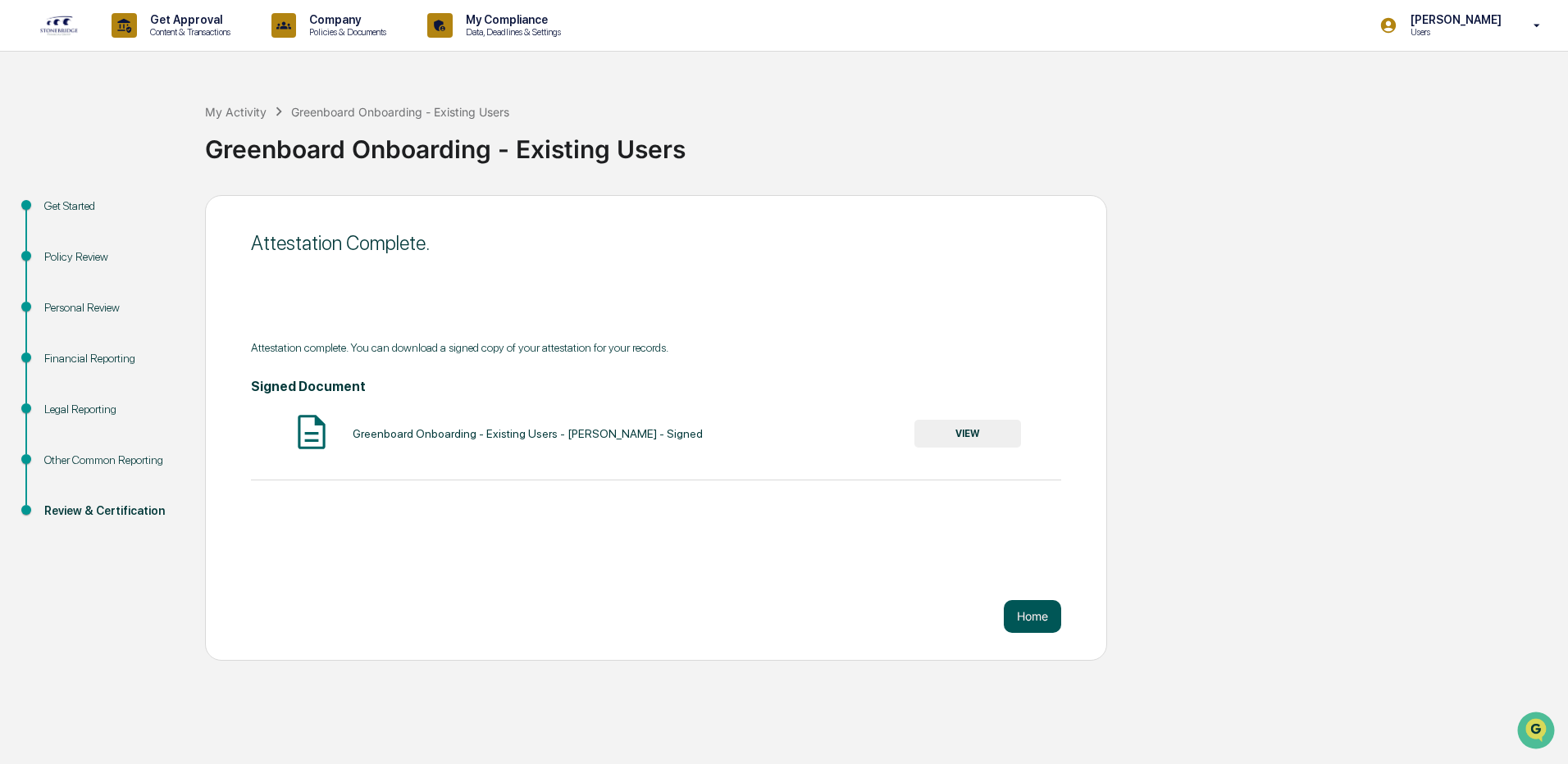
click at [1024, 616] on button "Home" at bounding box center [1032, 616] width 57 height 32
